Goal: Information Seeking & Learning: Learn about a topic

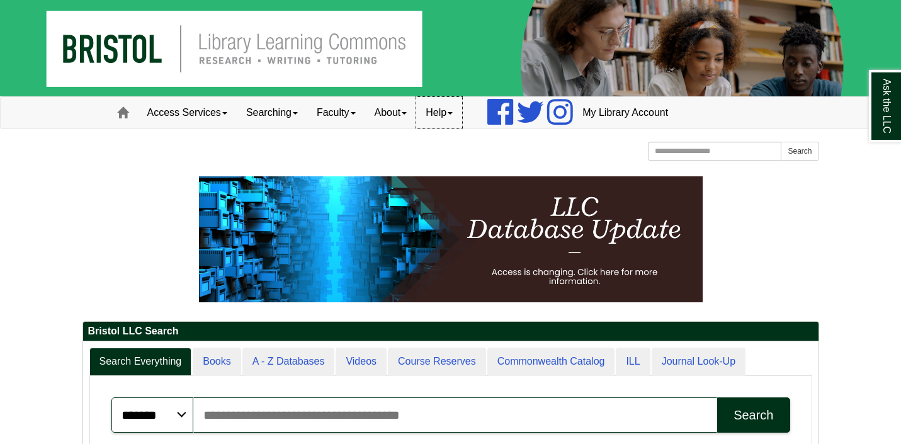
click at [457, 101] on link "Help" at bounding box center [439, 112] width 46 height 31
click at [181, 160] on div "Bristol Community College Bristol Community College Library Learning Commons Ho…" at bounding box center [450, 153] width 737 height 22
click at [197, 115] on link "Access Services" at bounding box center [187, 112] width 99 height 31
click at [120, 238] on p at bounding box center [450, 239] width 737 height 126
click at [285, 105] on link "Searching" at bounding box center [272, 112] width 71 height 31
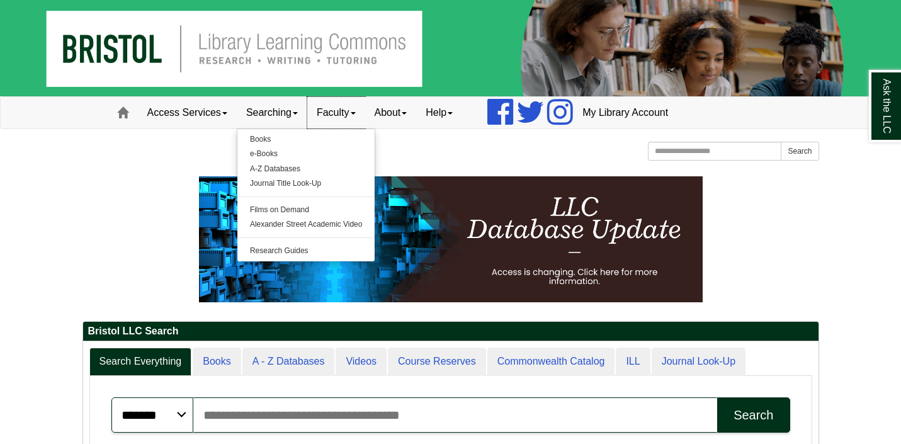
click at [340, 110] on link "Faculty" at bounding box center [336, 112] width 58 height 31
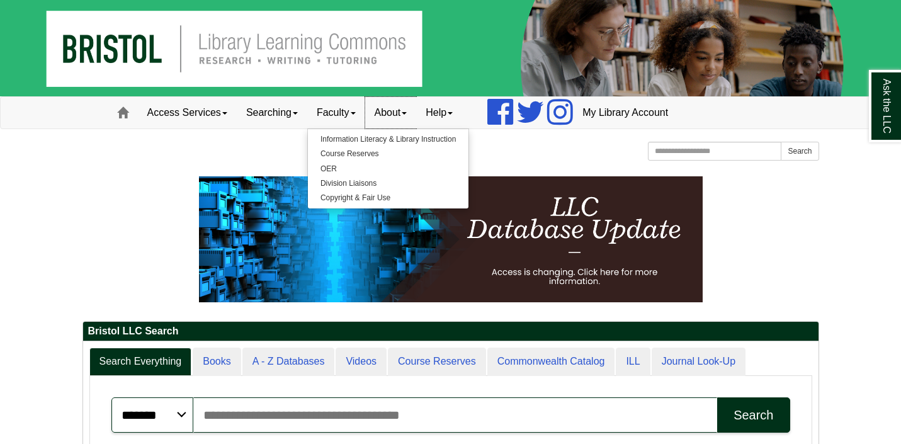
click at [399, 121] on link "About" at bounding box center [391, 112] width 52 height 31
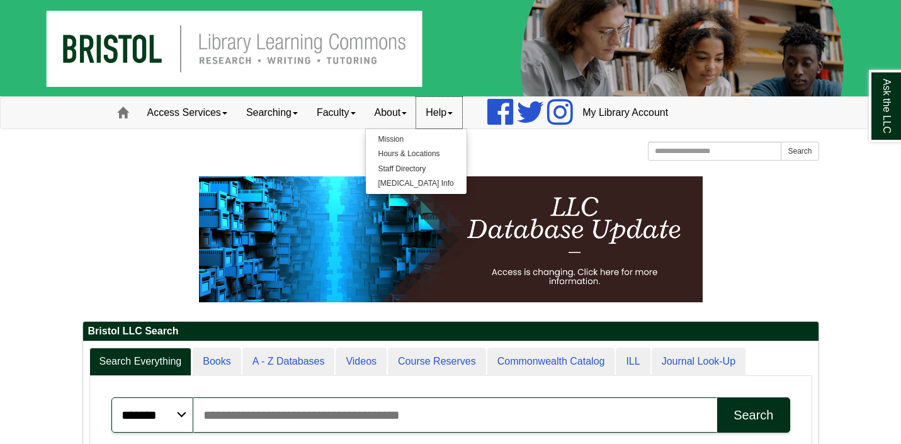
click at [445, 114] on link "Help" at bounding box center [439, 112] width 46 height 31
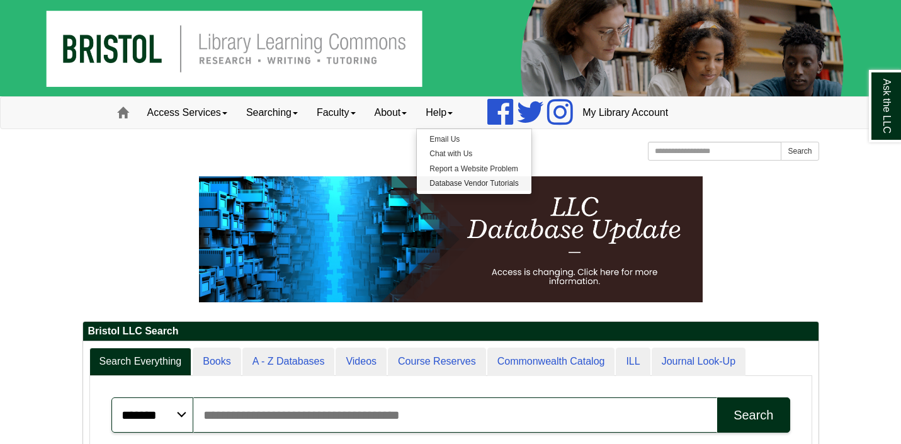
click at [461, 178] on link "Database Vendor Tutorials" at bounding box center [474, 183] width 114 height 14
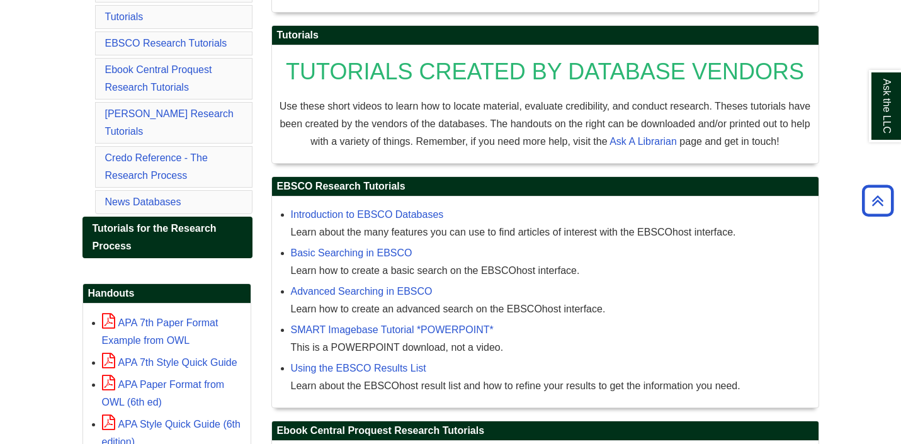
scroll to position [276, 0]
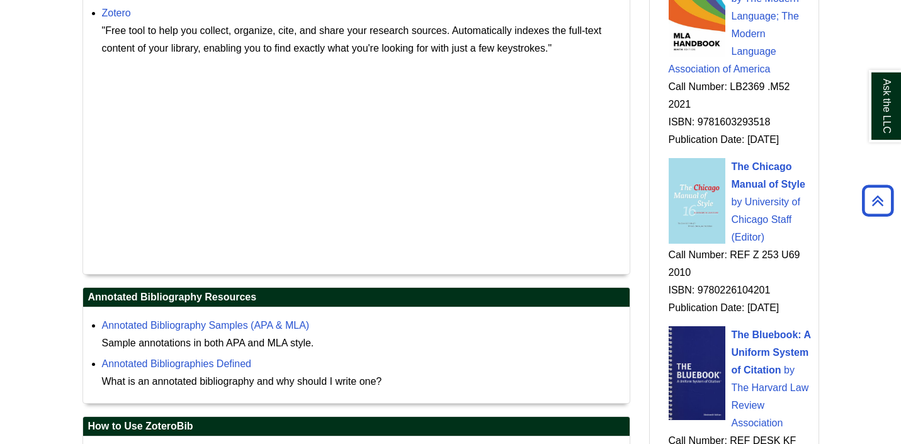
scroll to position [1529, 0]
